Goal: Check status: Check status

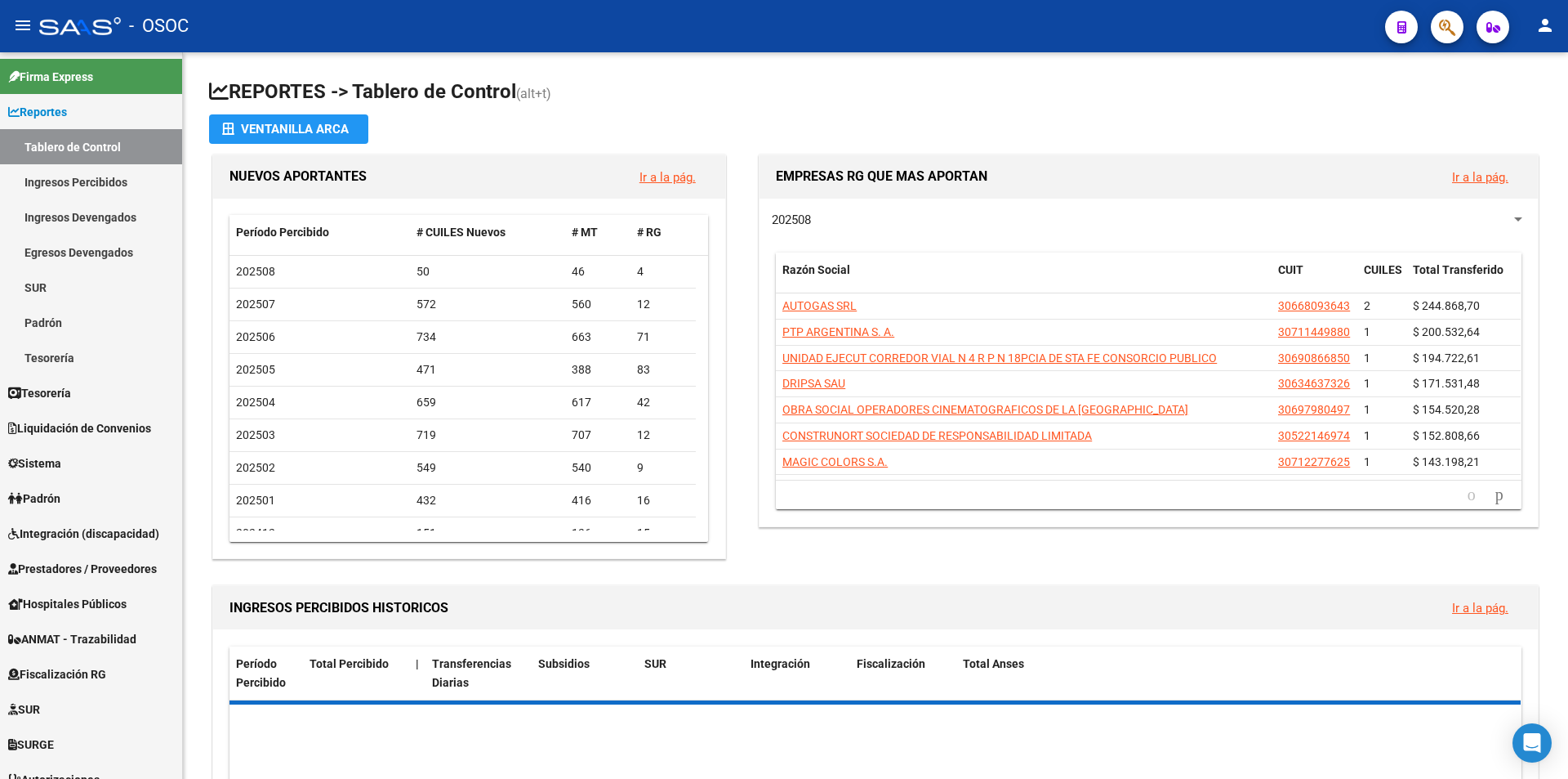
click at [1487, 22] on button "button" at bounding box center [1492, 27] width 32 height 32
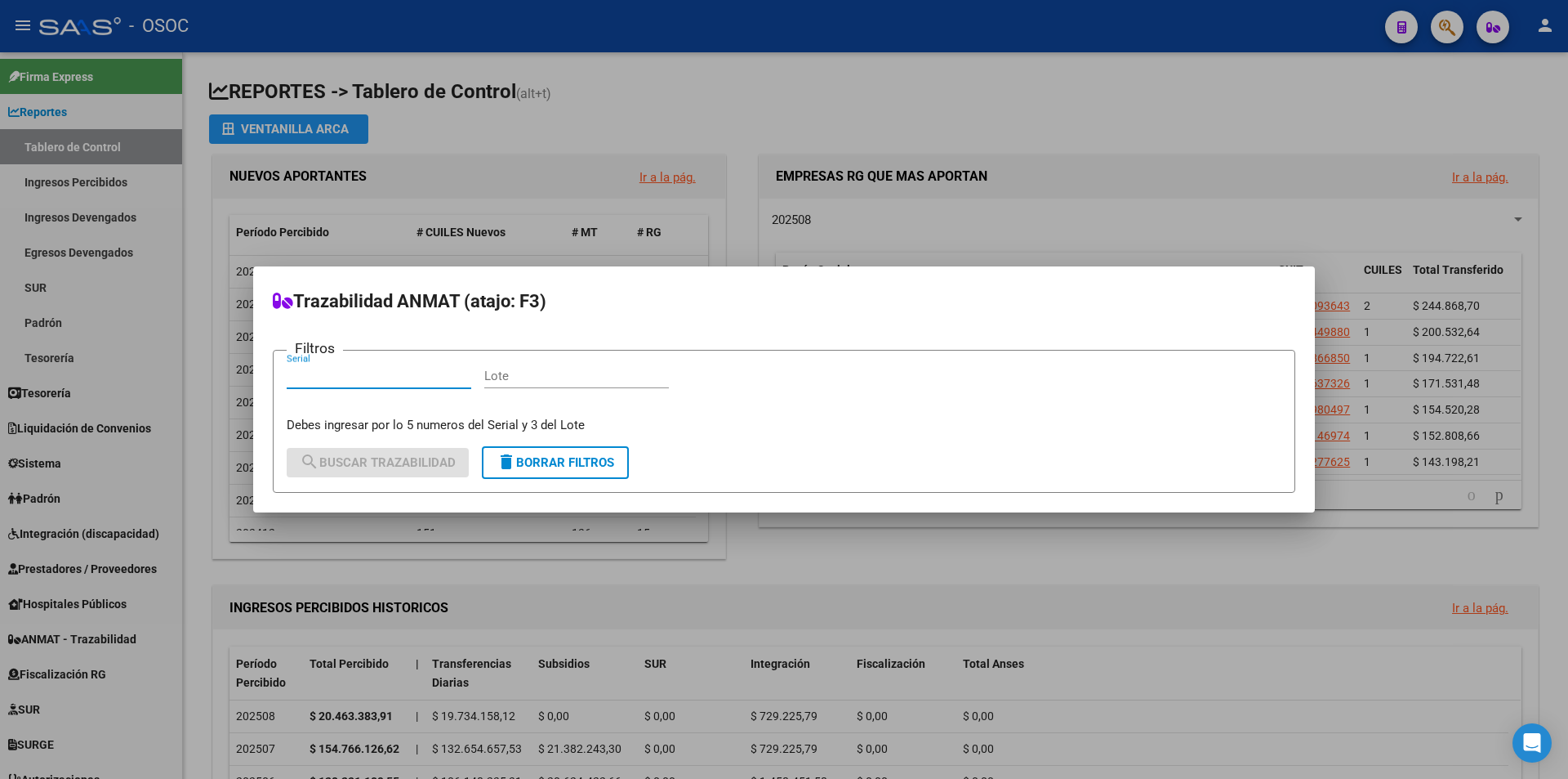
click at [1446, 31] on div at bounding box center [784, 389] width 1568 height 779
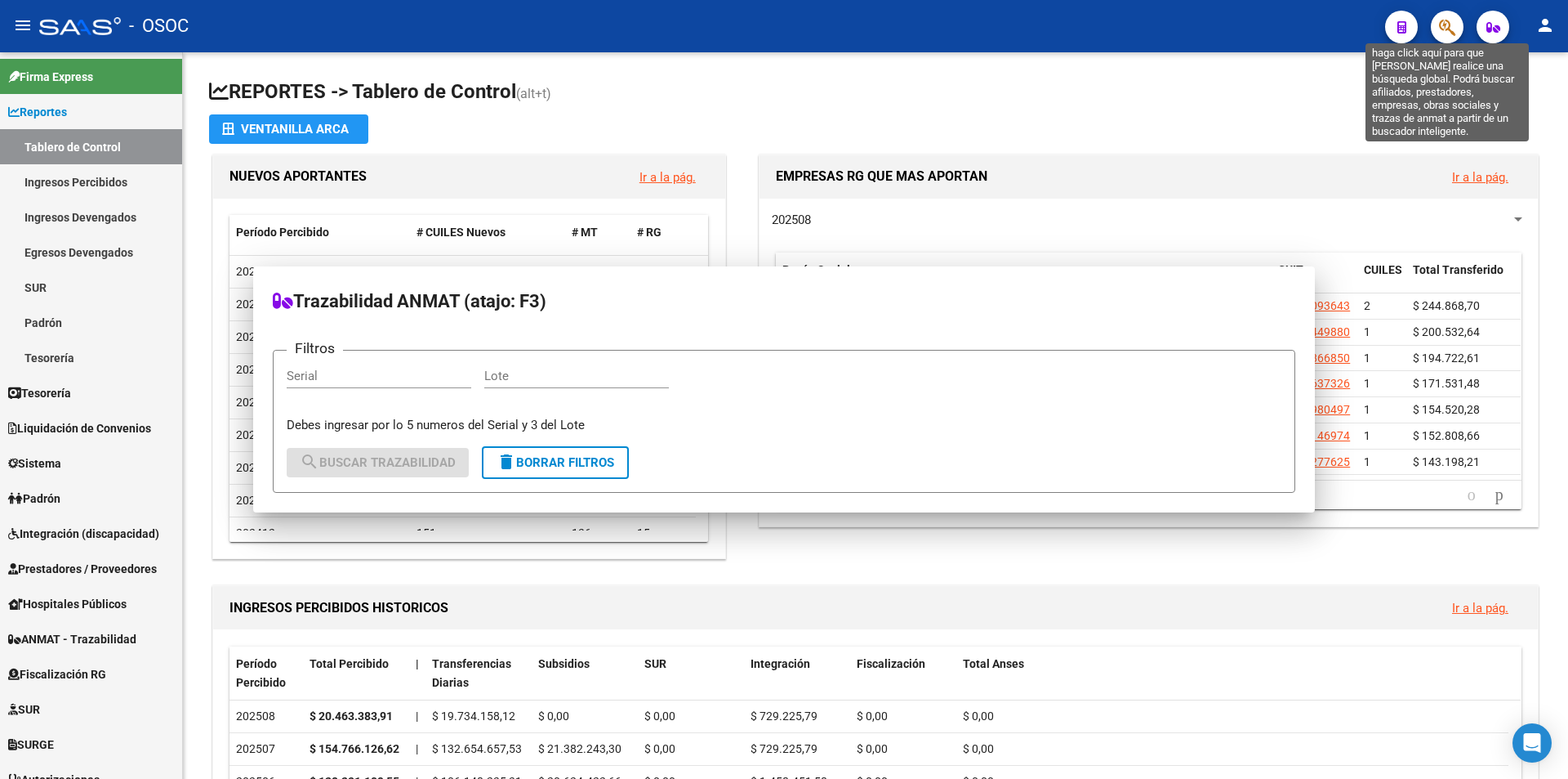
click at [1445, 32] on icon "button" at bounding box center [1448, 27] width 17 height 19
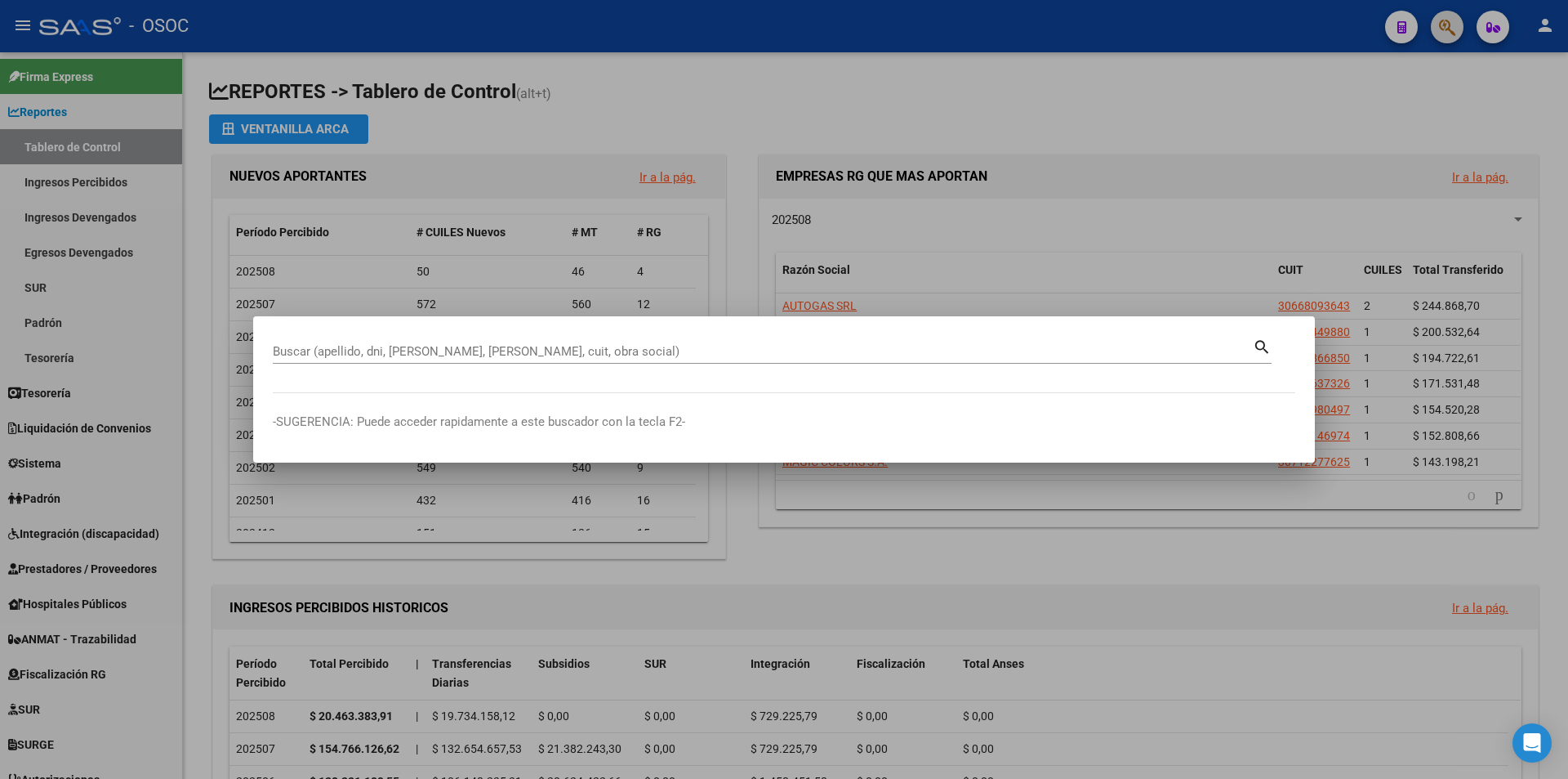
click at [1445, 31] on div at bounding box center [784, 389] width 1568 height 779
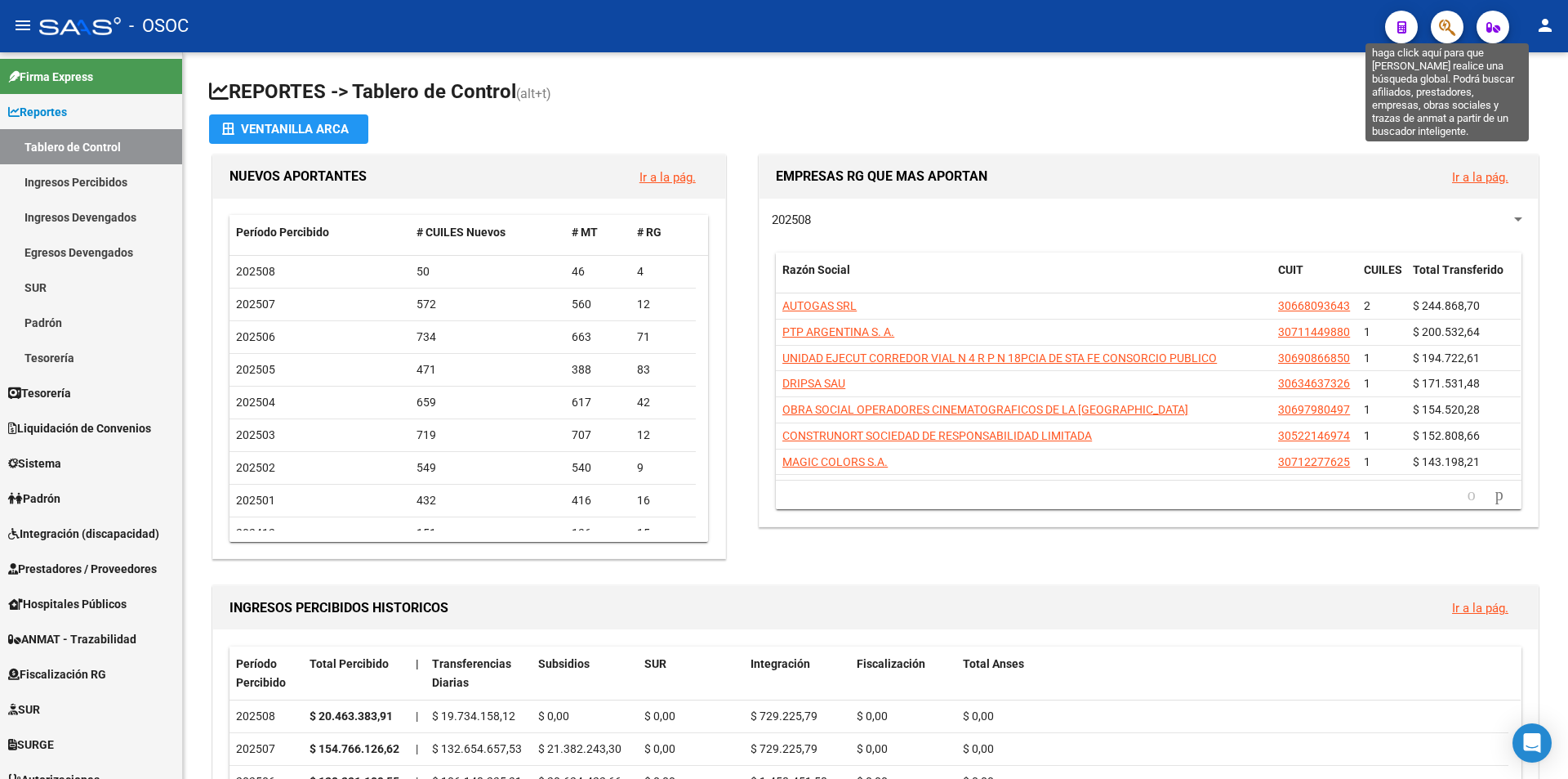
click at [1445, 31] on icon "button" at bounding box center [1448, 27] width 17 height 19
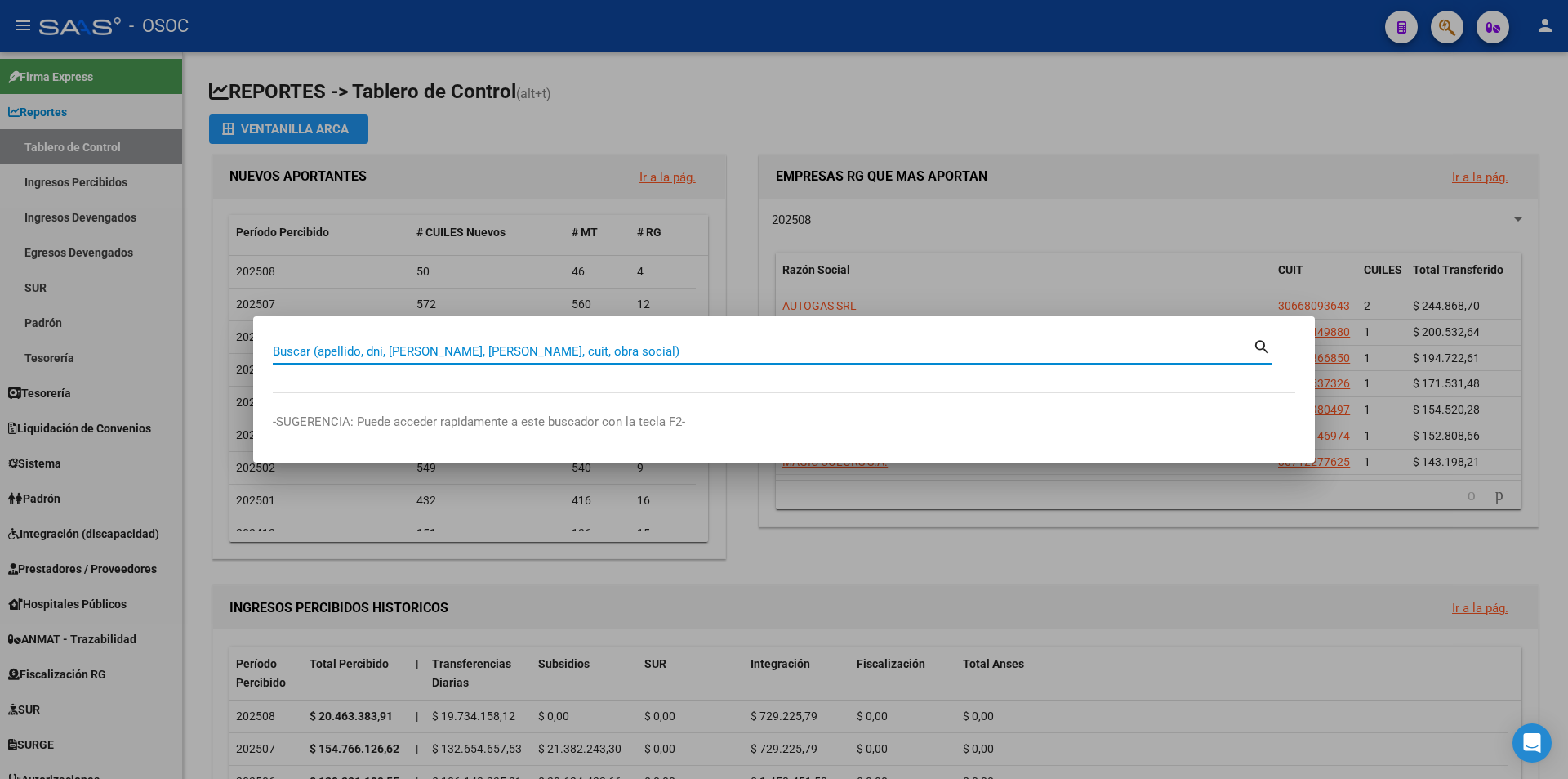
paste input "92676699"
type input "92676699"
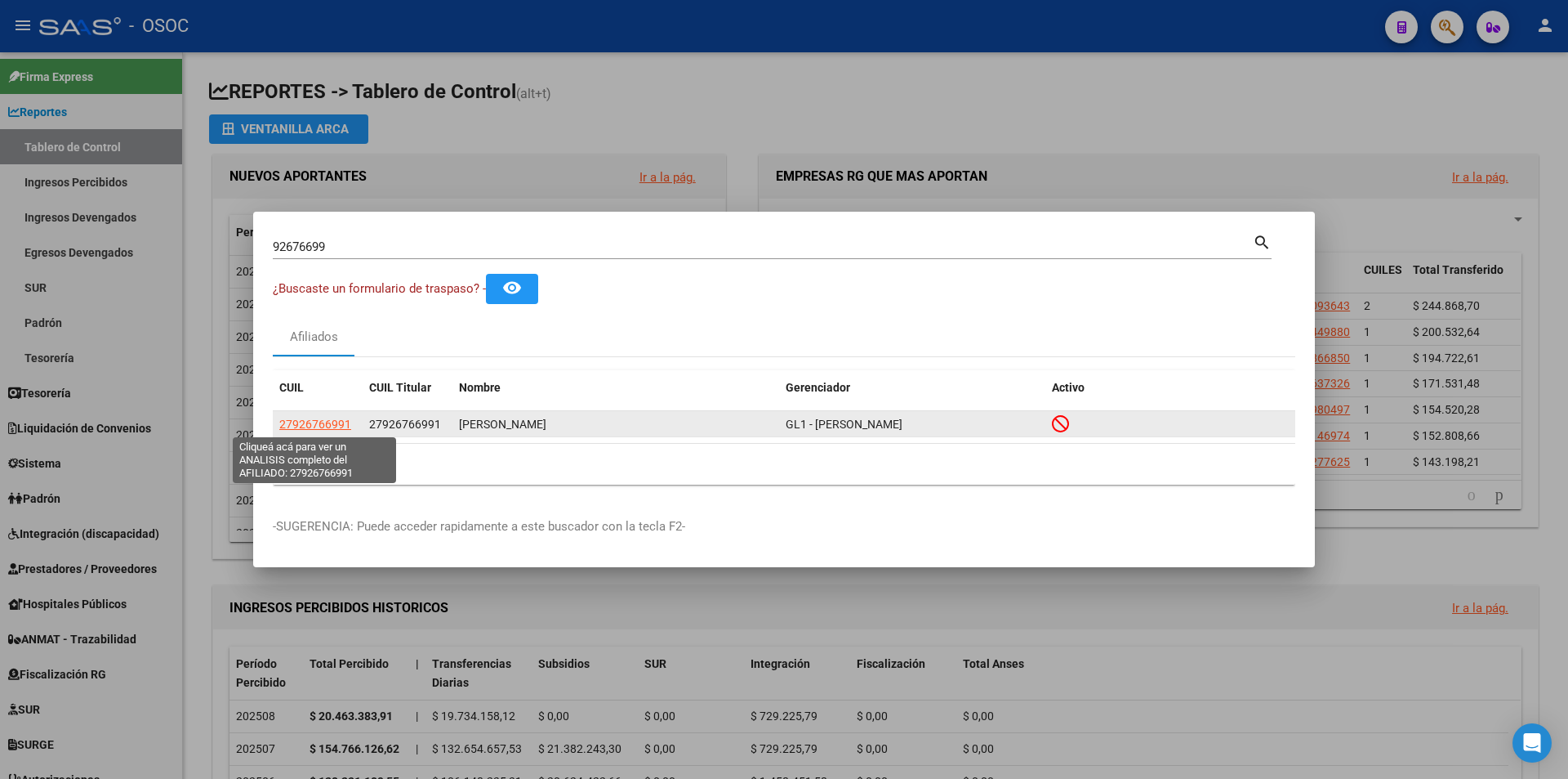
click at [313, 417] on span "27926766991" at bounding box center [315, 424] width 72 height 13
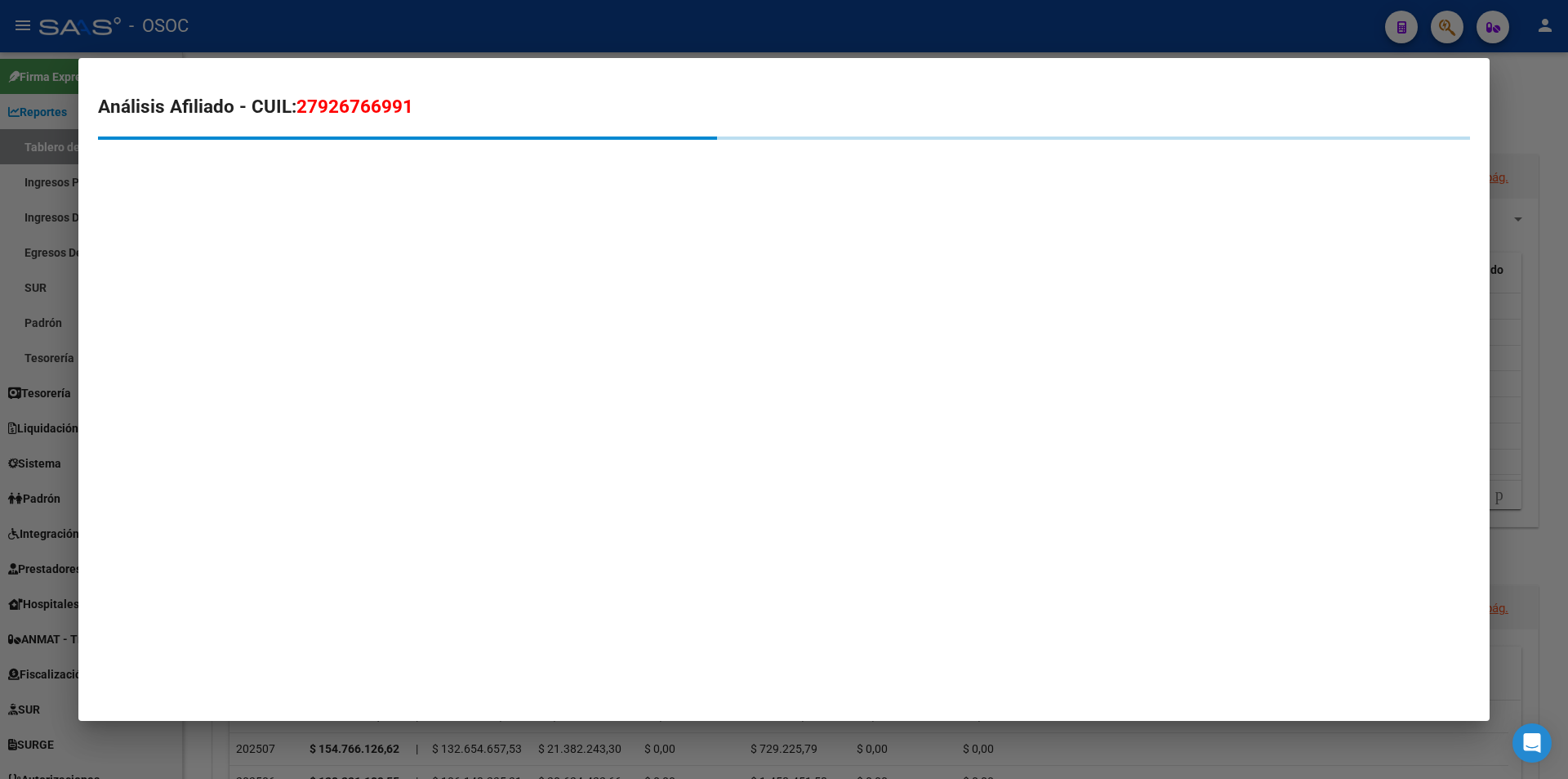
click at [605, 119] on h2 "Análisis Afiliado - CUIL: 27926766991" at bounding box center [784, 106] width 1373 height 27
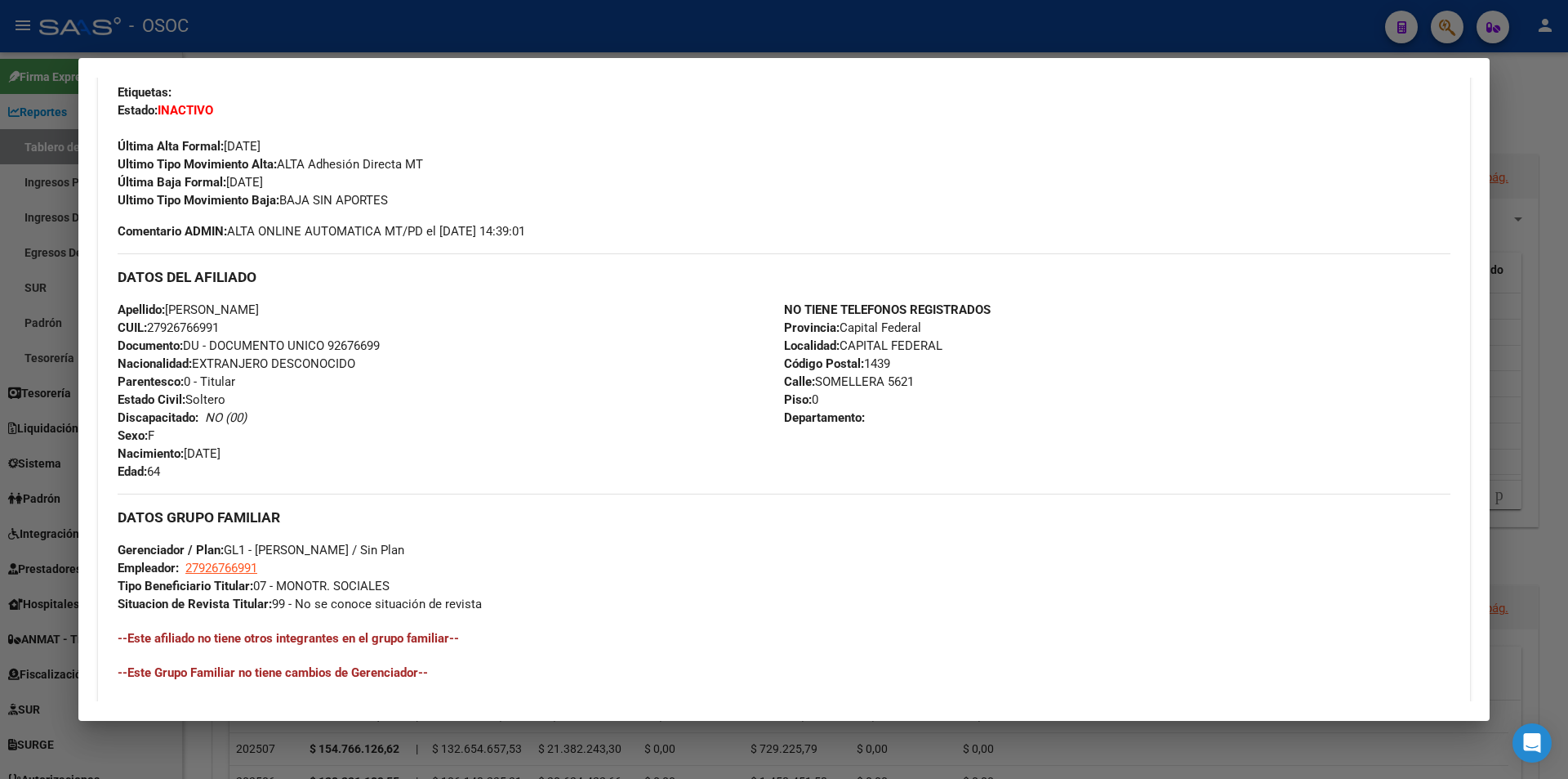
scroll to position [164, 0]
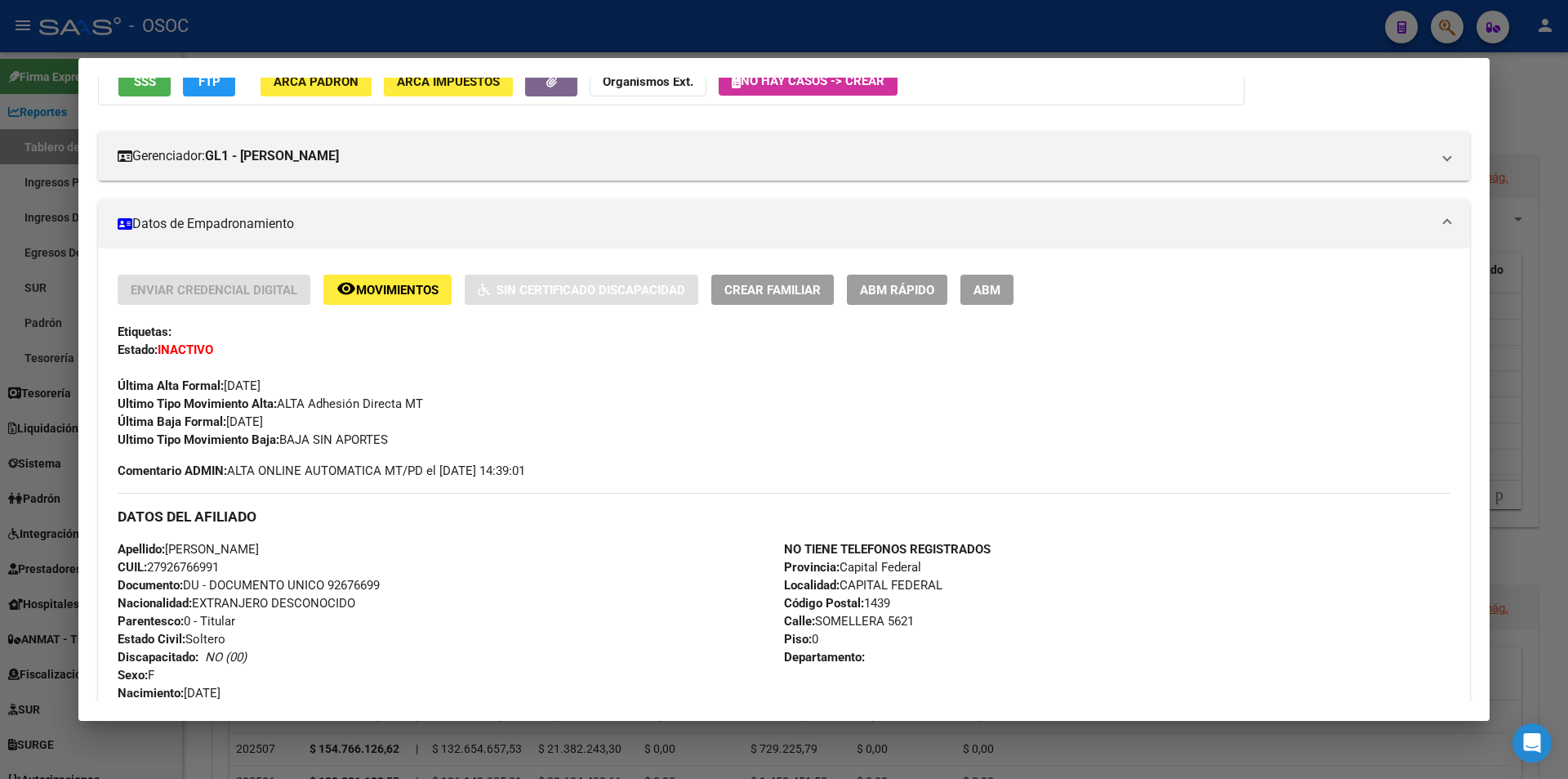
drag, startPoint x: 229, startPoint y: 417, endPoint x: 397, endPoint y: 408, distance: 168.2
click at [397, 408] on div "Enviar Credencial Digital remove_red_eye Movimientos Sin Certificado Discapacid…" at bounding box center [784, 361] width 1333 height 174
click at [397, 408] on span "Ultimo Tipo Movimiento Alta: ALTA Adhesión Directa MT" at bounding box center [271, 404] width 306 height 15
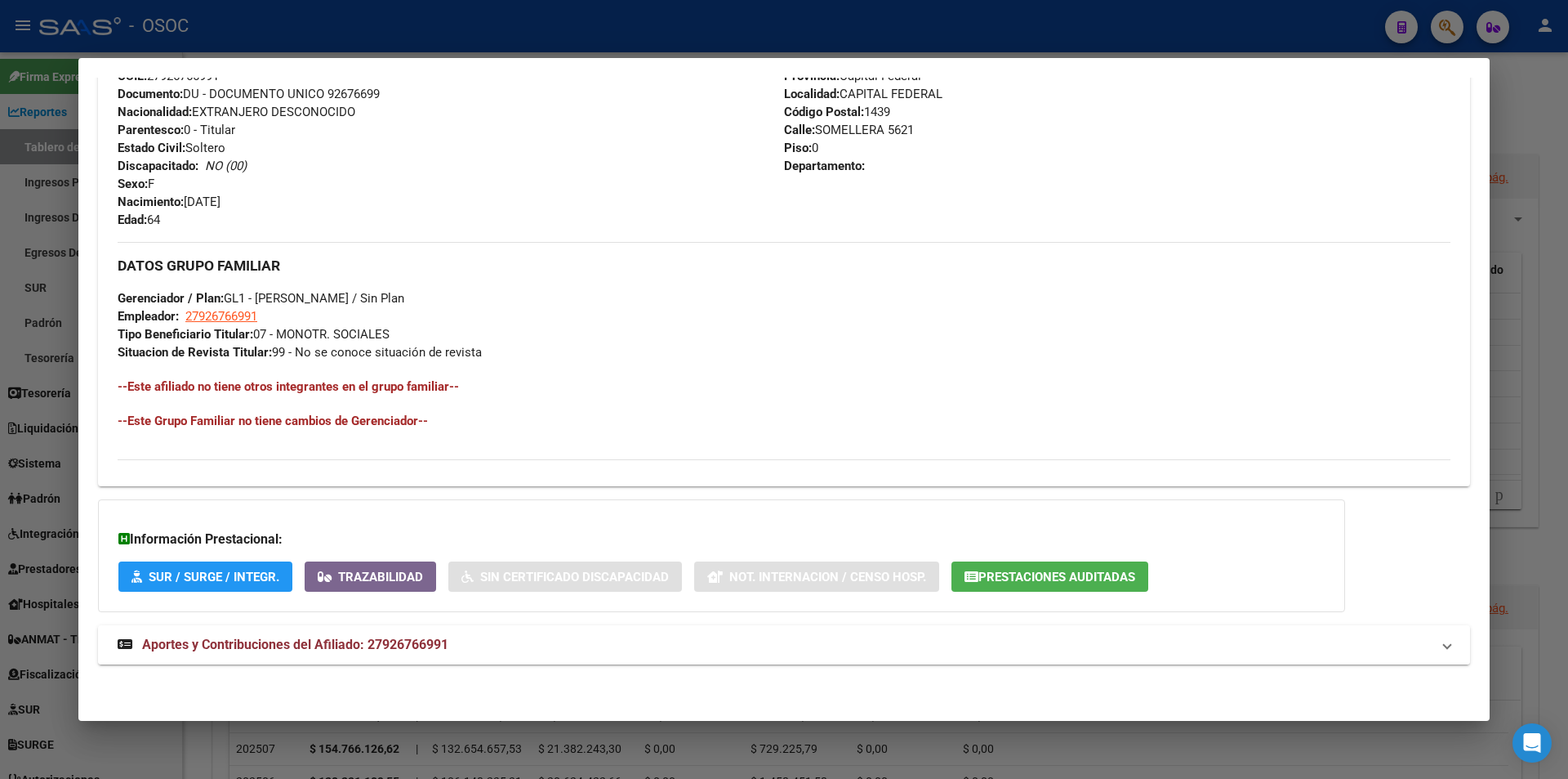
click at [417, 640] on span "Aportes y Contribuciones del Afiliado: 27926766991" at bounding box center [295, 644] width 307 height 16
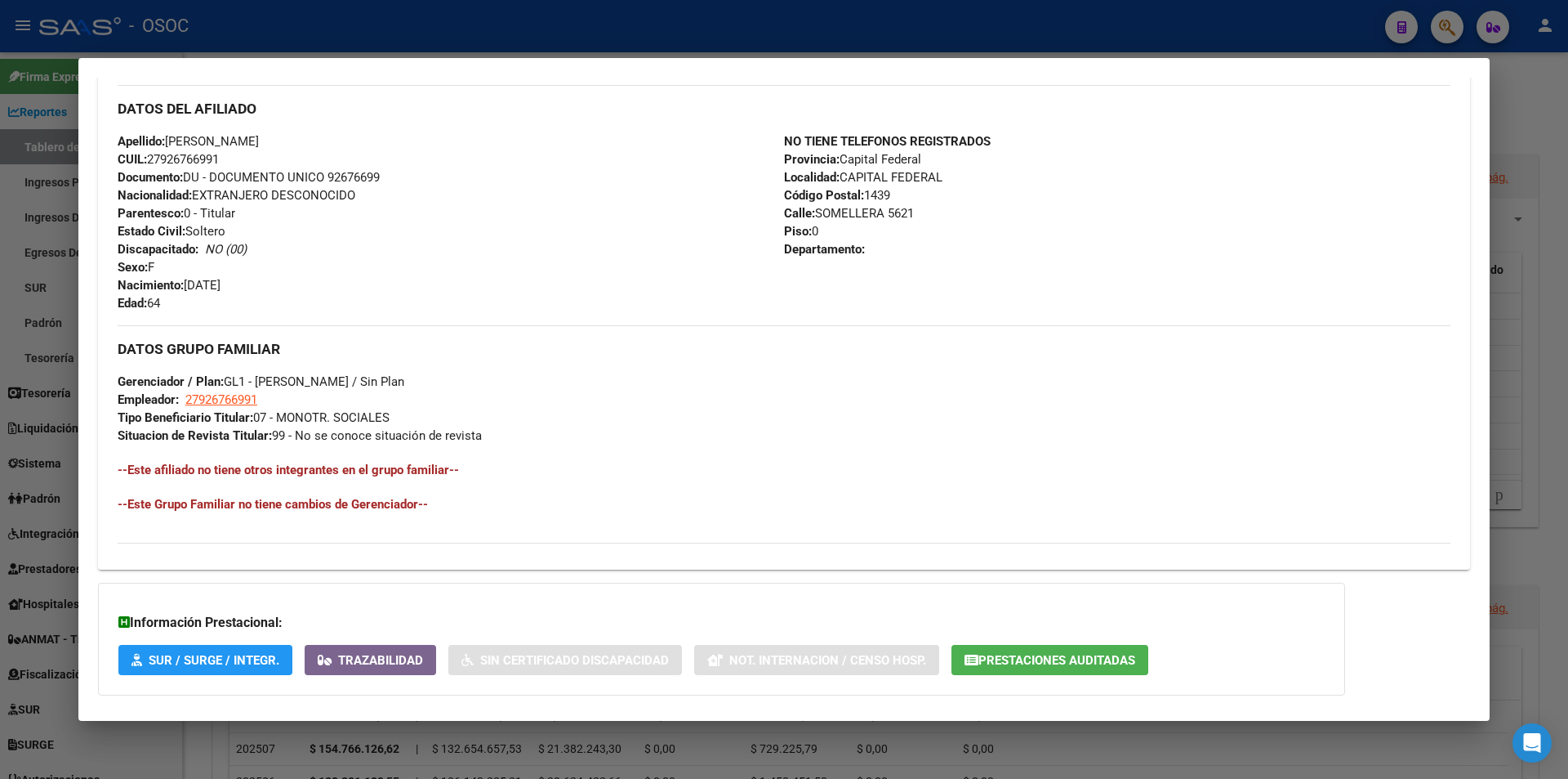
scroll to position [572, 0]
